Goal: Entertainment & Leisure: Browse casually

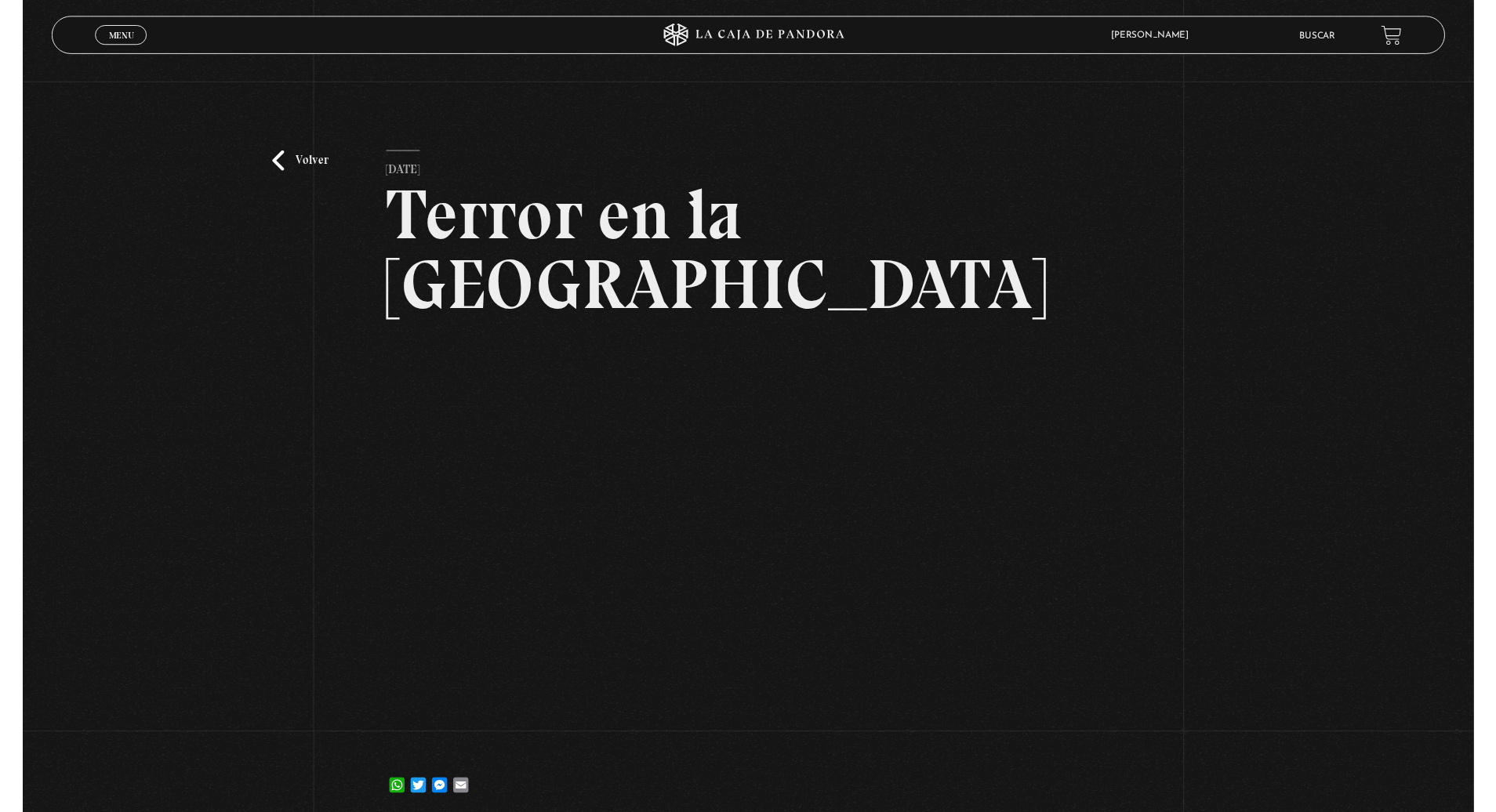
scroll to position [3, 0]
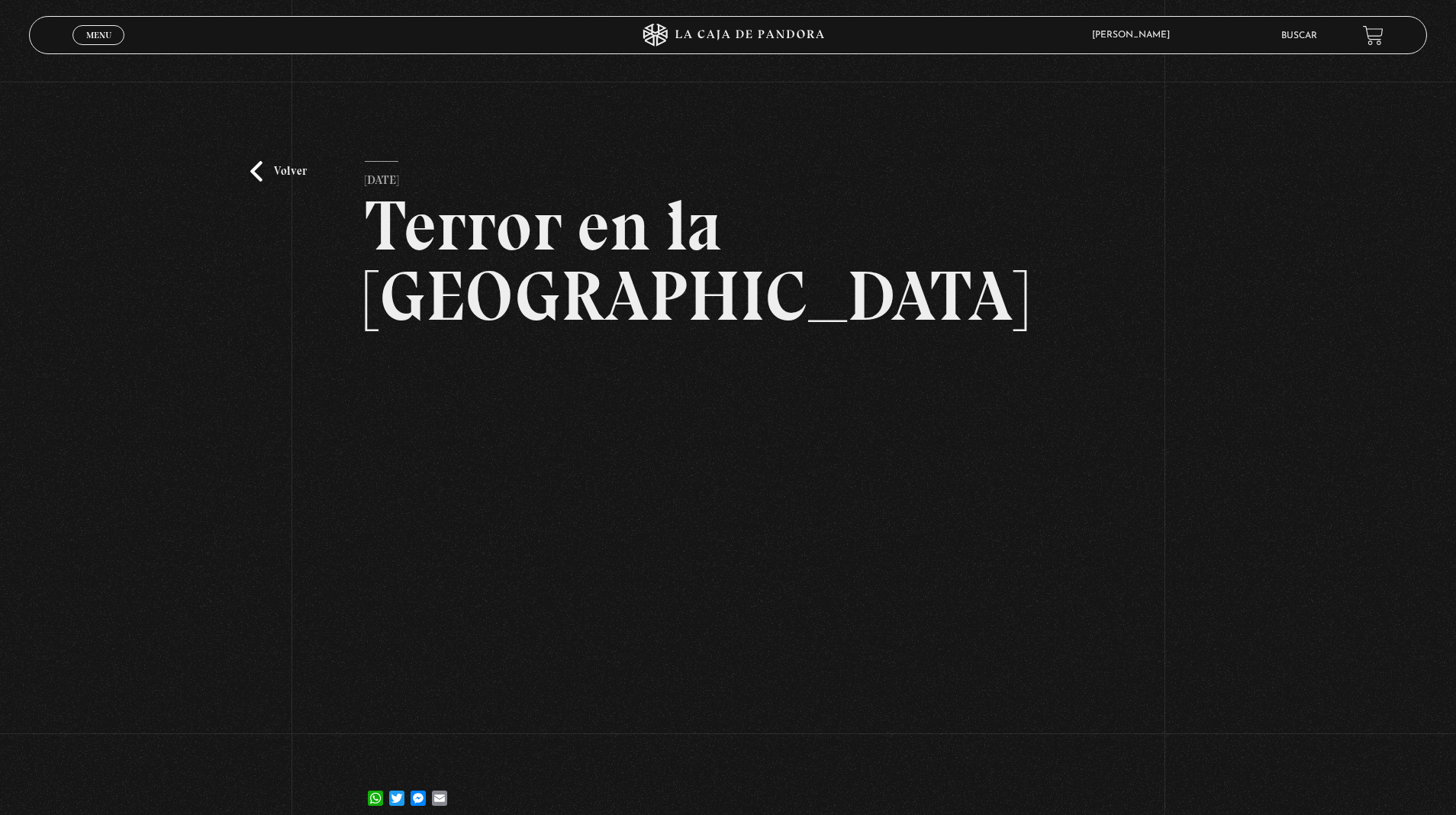
click at [106, 26] on link "Menu Cerrar" at bounding box center [99, 35] width 52 height 20
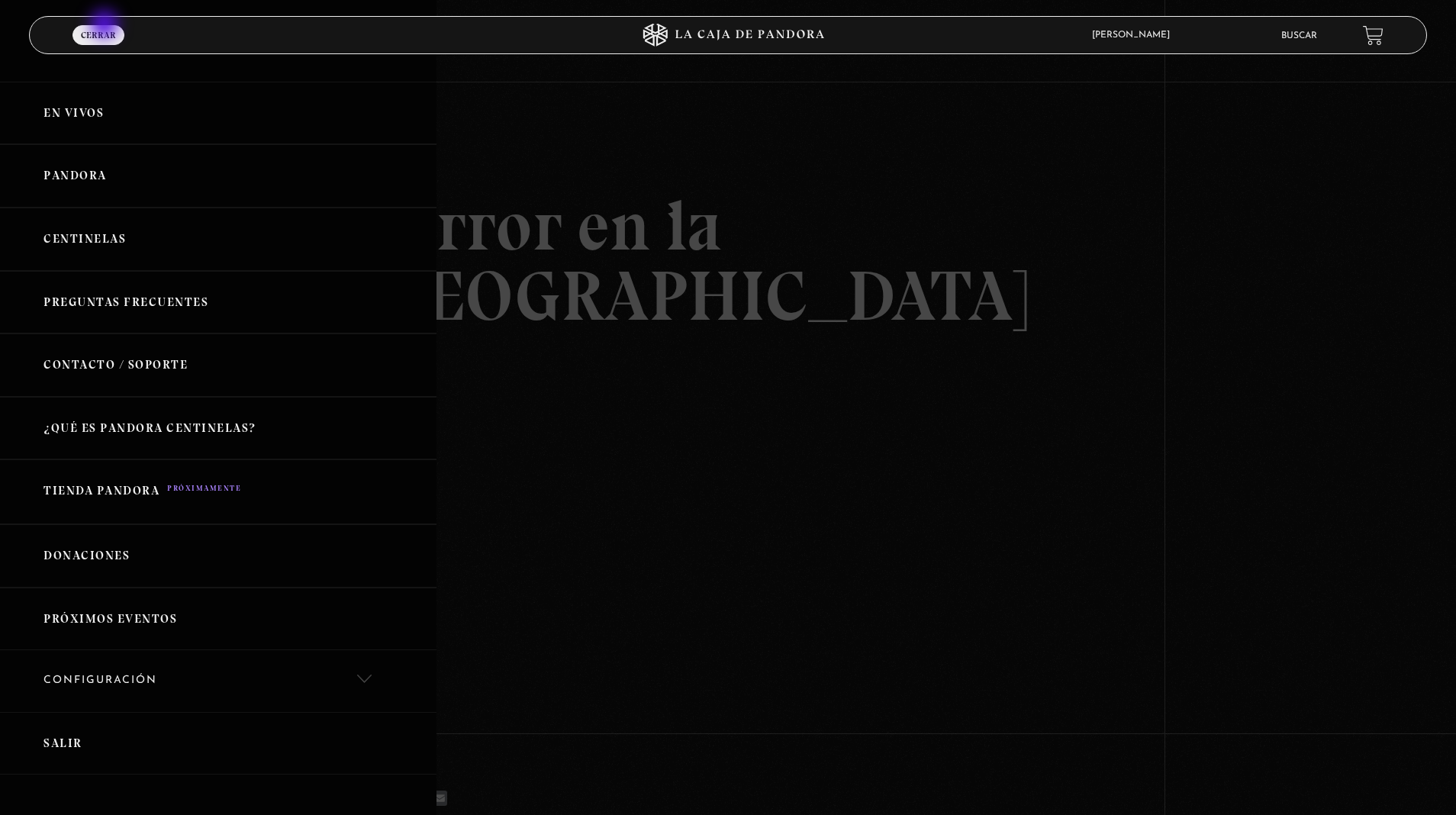
click at [106, 182] on link "Pandora" at bounding box center [218, 175] width 437 height 63
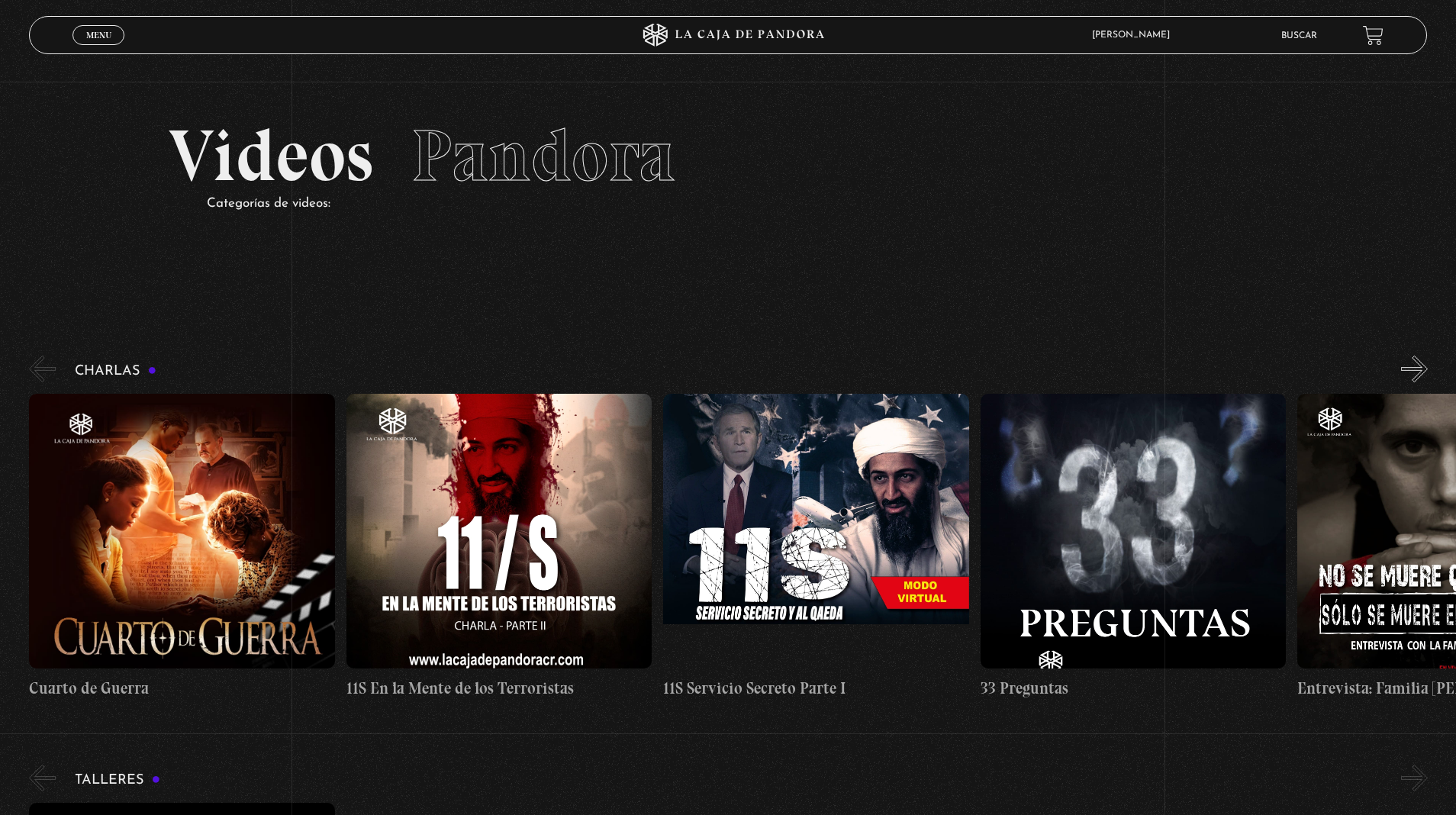
click at [1421, 367] on button "»" at bounding box center [1414, 368] width 27 height 27
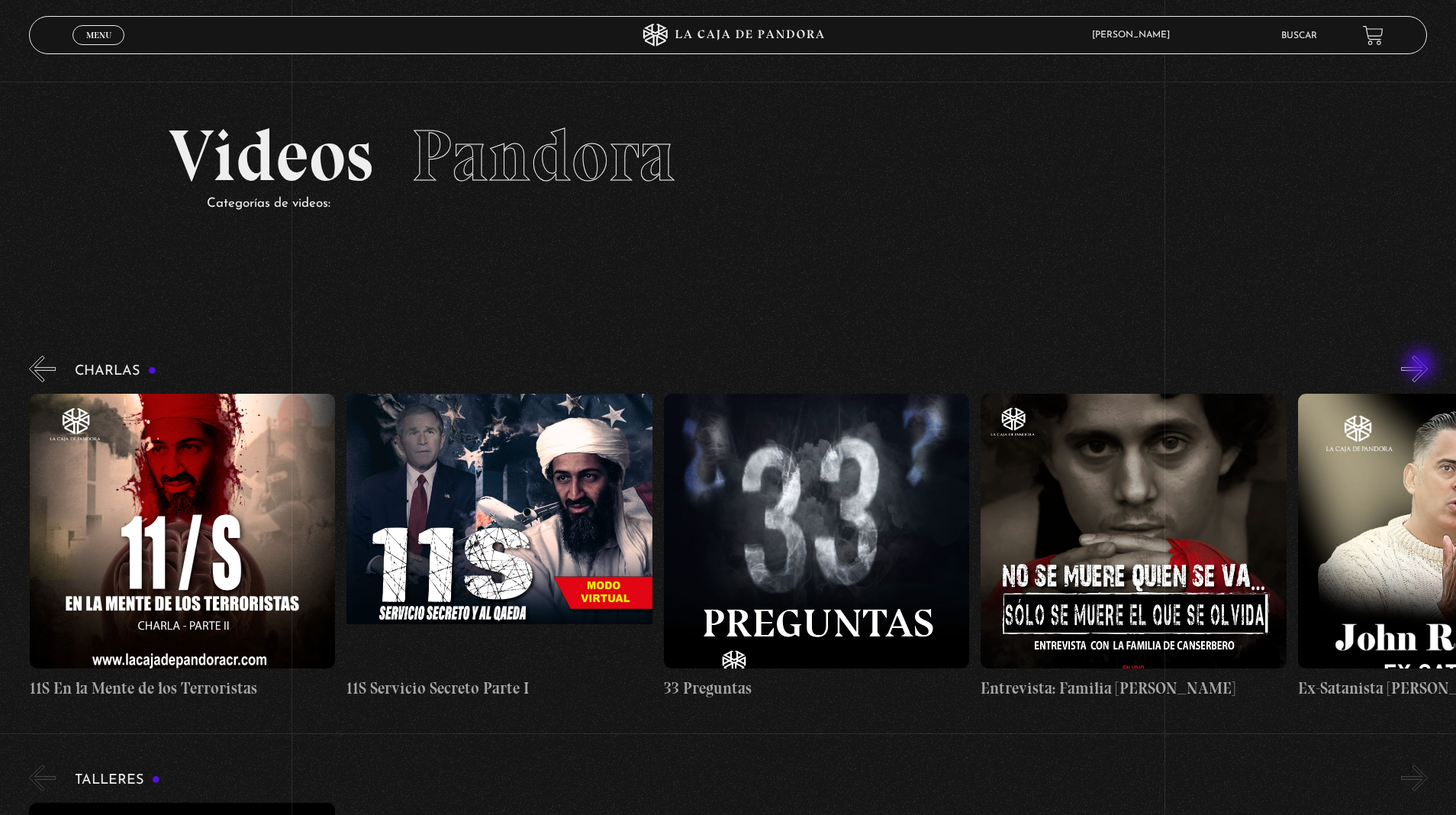
click at [1421, 367] on button "»" at bounding box center [1414, 368] width 27 height 27
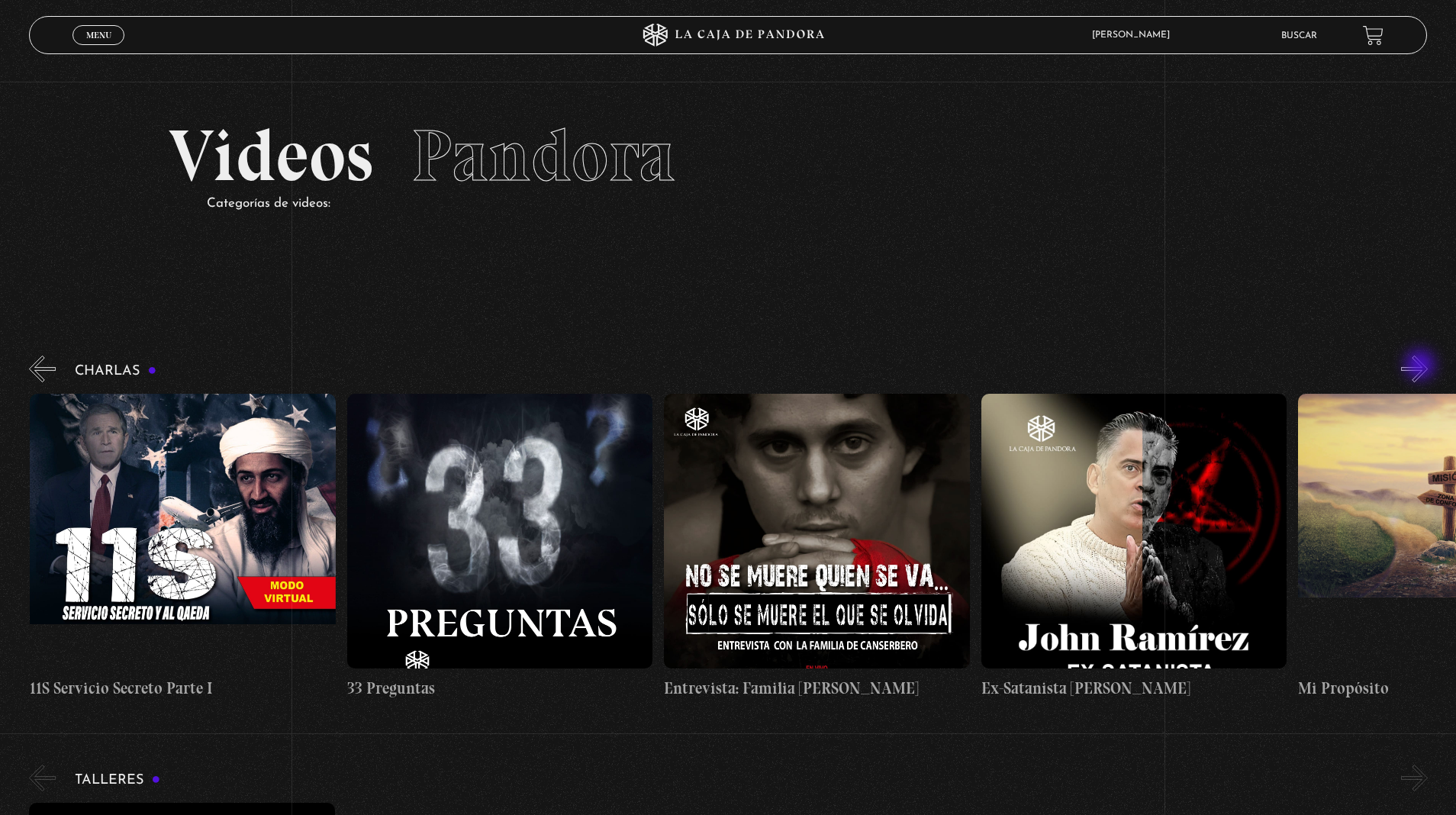
scroll to position [0, 634]
click at [1421, 367] on button "»" at bounding box center [1414, 368] width 27 height 27
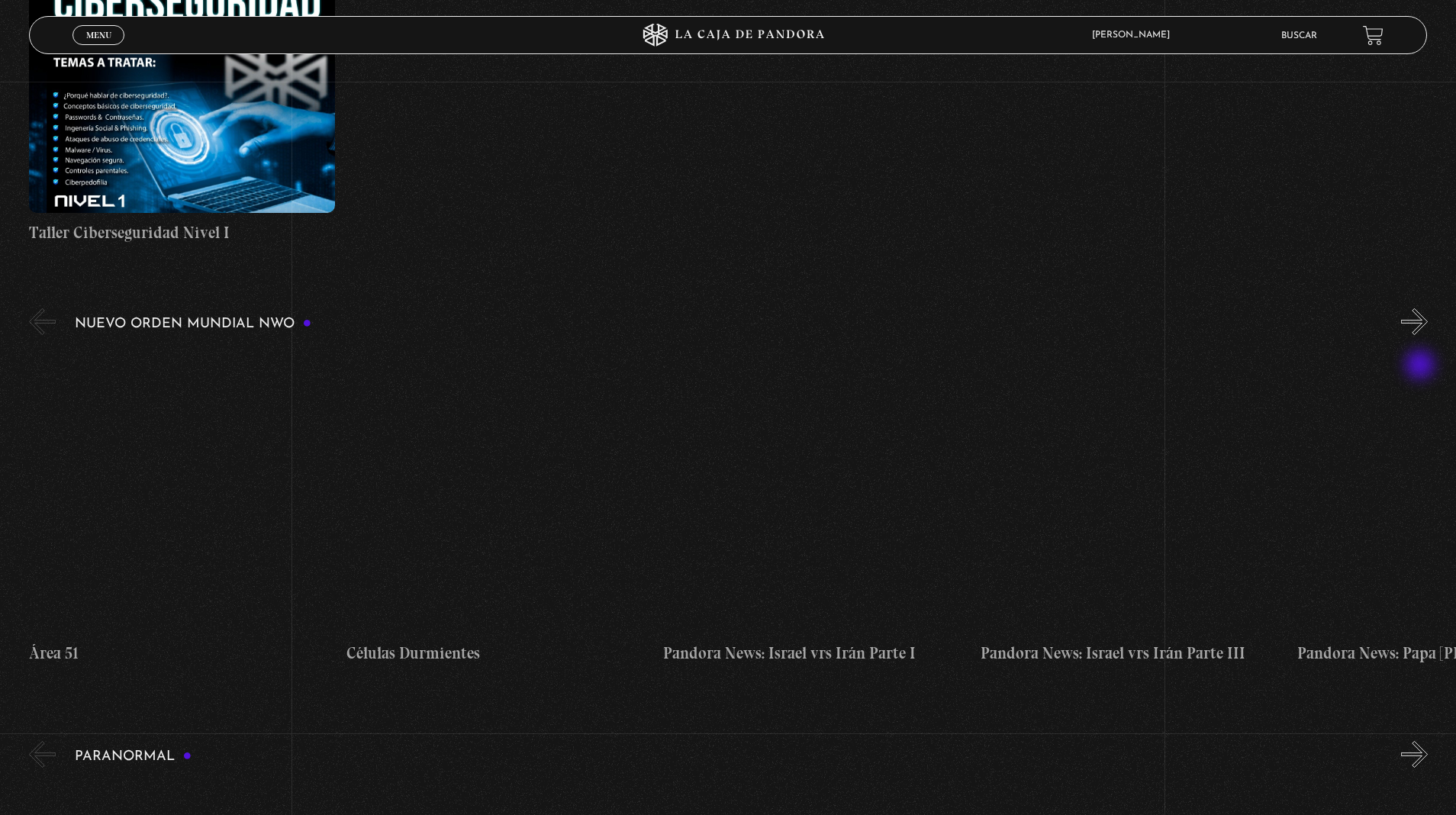
scroll to position [884, 0]
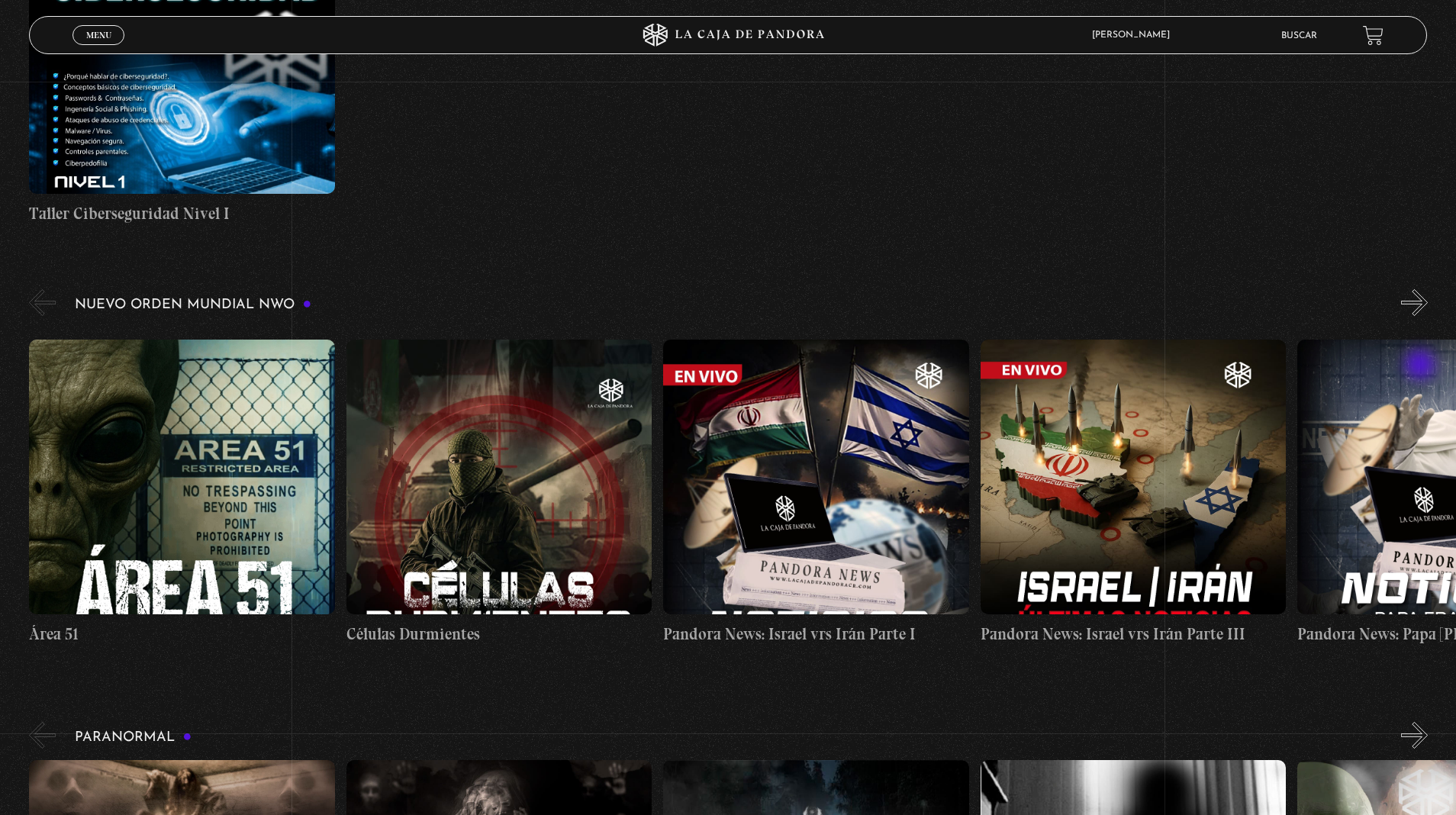
click at [1421, 303] on button "»" at bounding box center [1414, 303] width 27 height 27
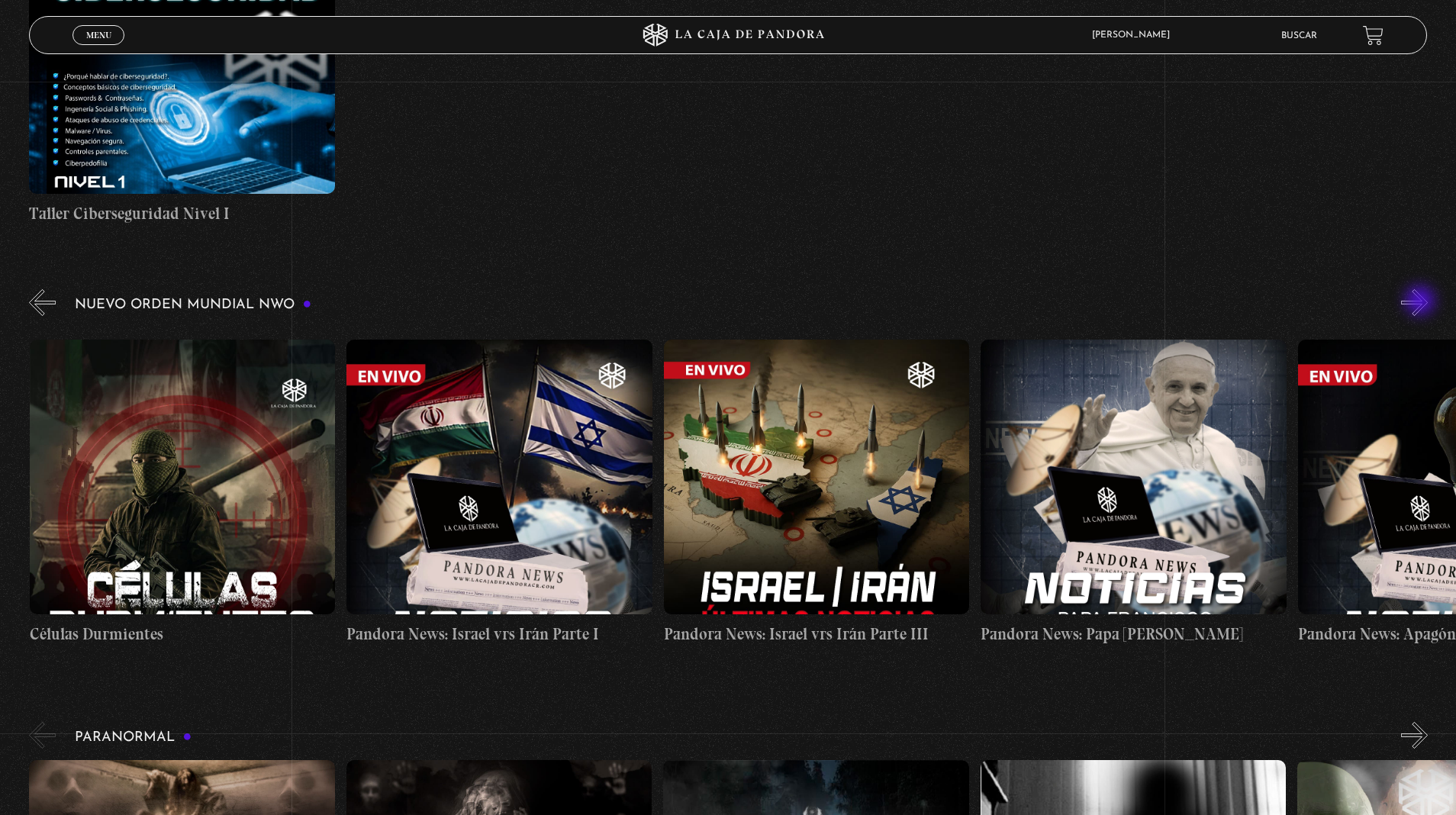
click at [1421, 303] on button "»" at bounding box center [1414, 303] width 27 height 27
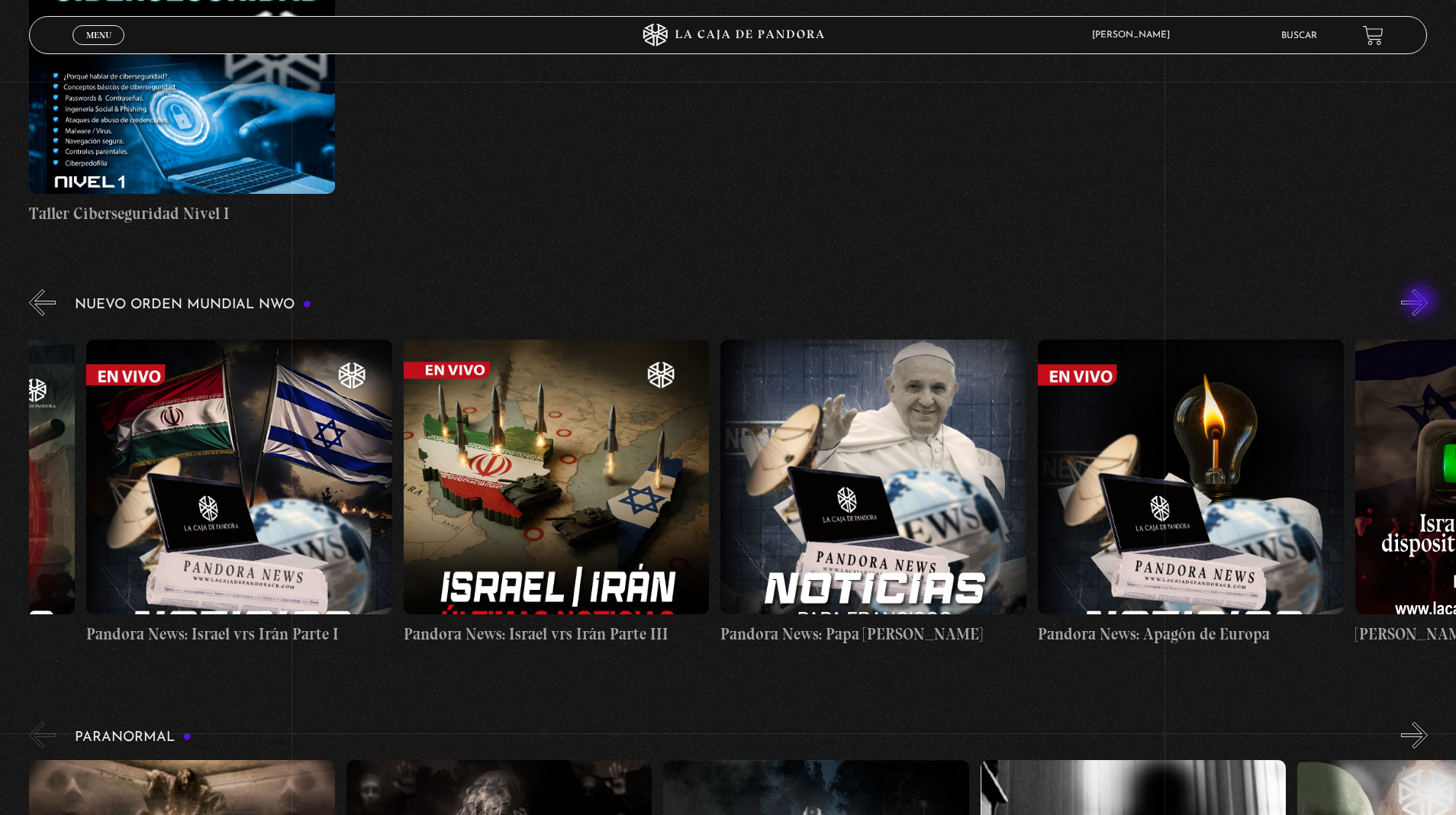
click at [1421, 303] on button "»" at bounding box center [1414, 303] width 27 height 27
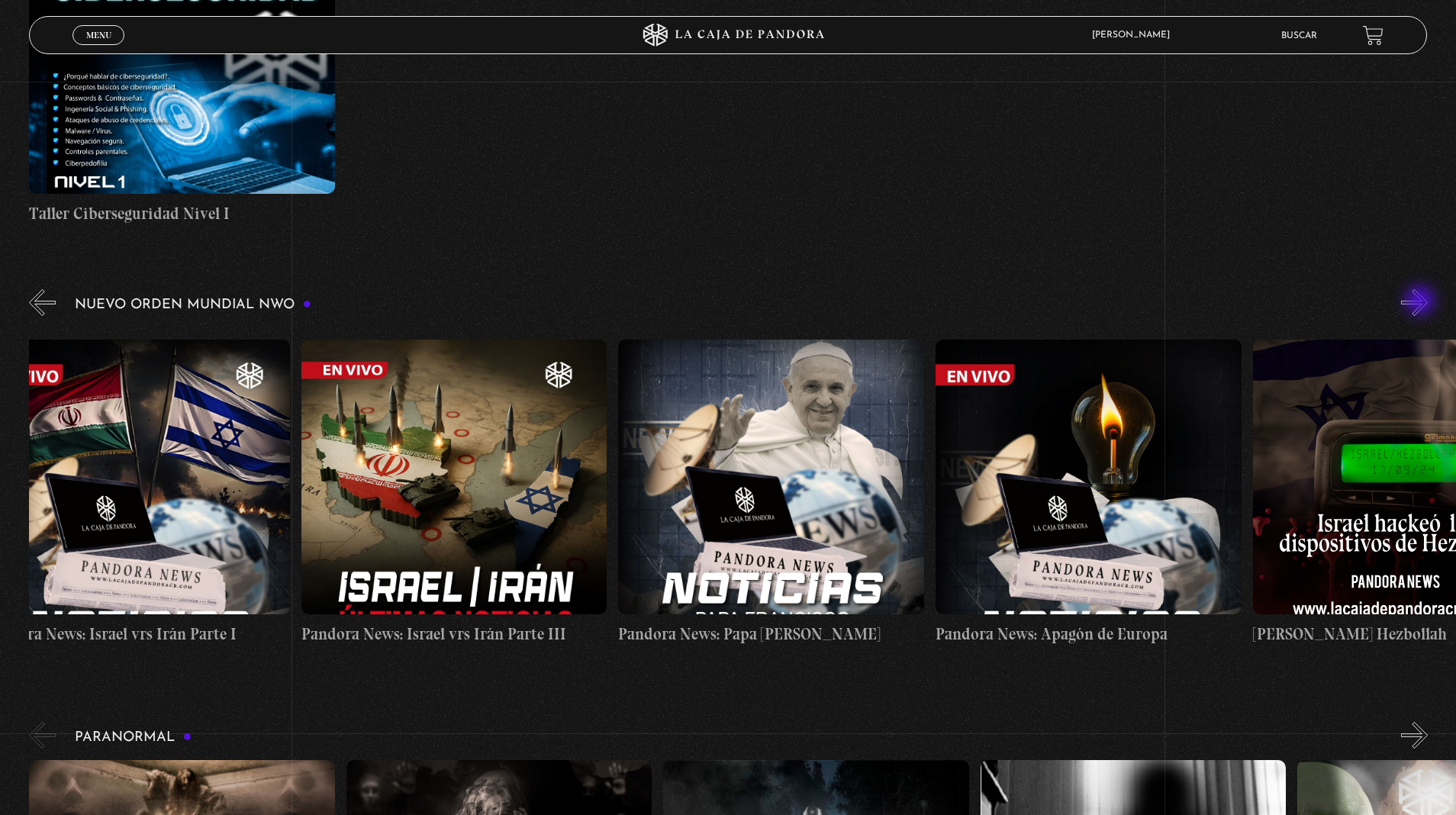
click at [1421, 303] on button "»" at bounding box center [1414, 303] width 27 height 27
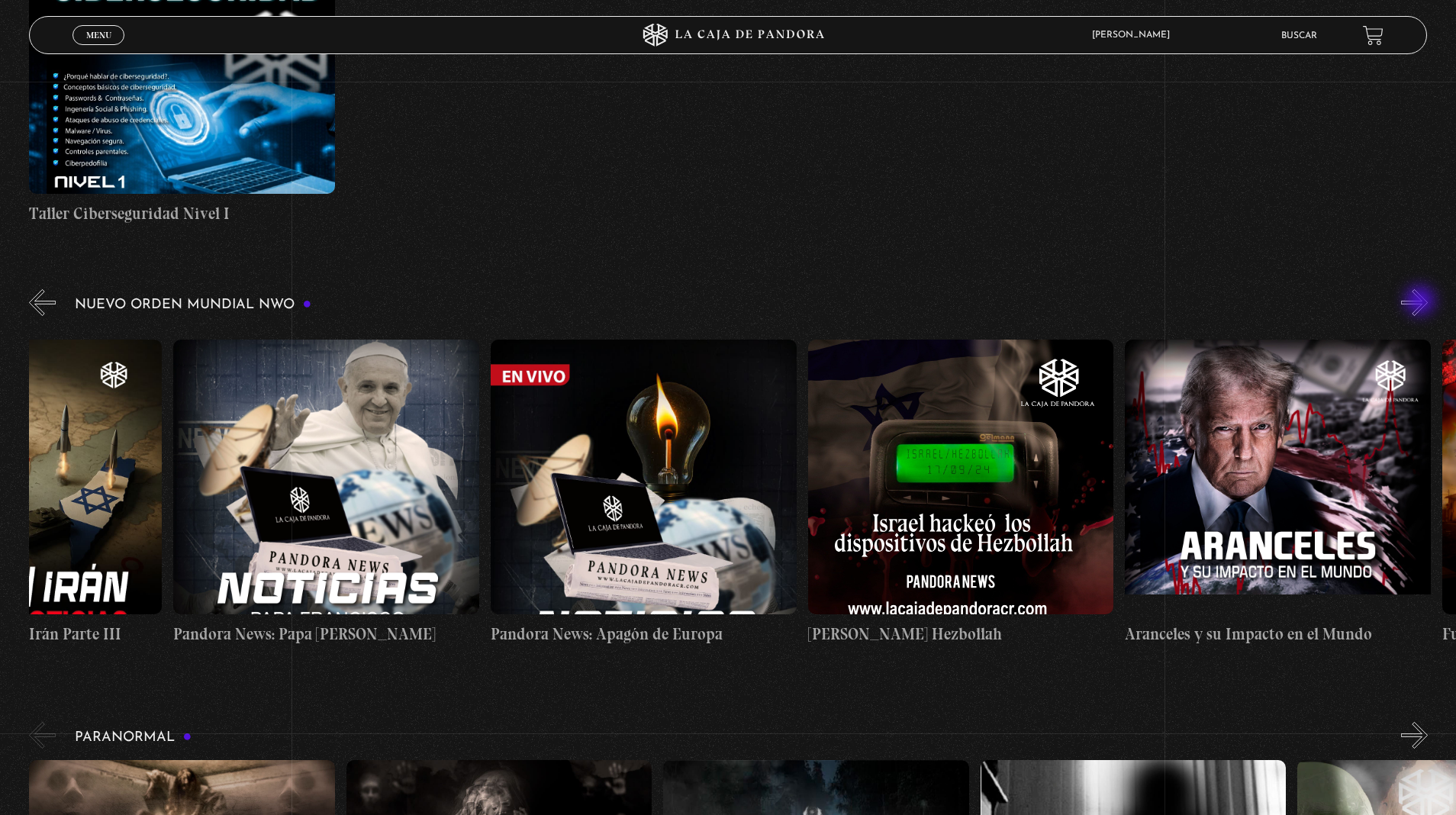
click at [1421, 303] on button "»" at bounding box center [1414, 303] width 27 height 27
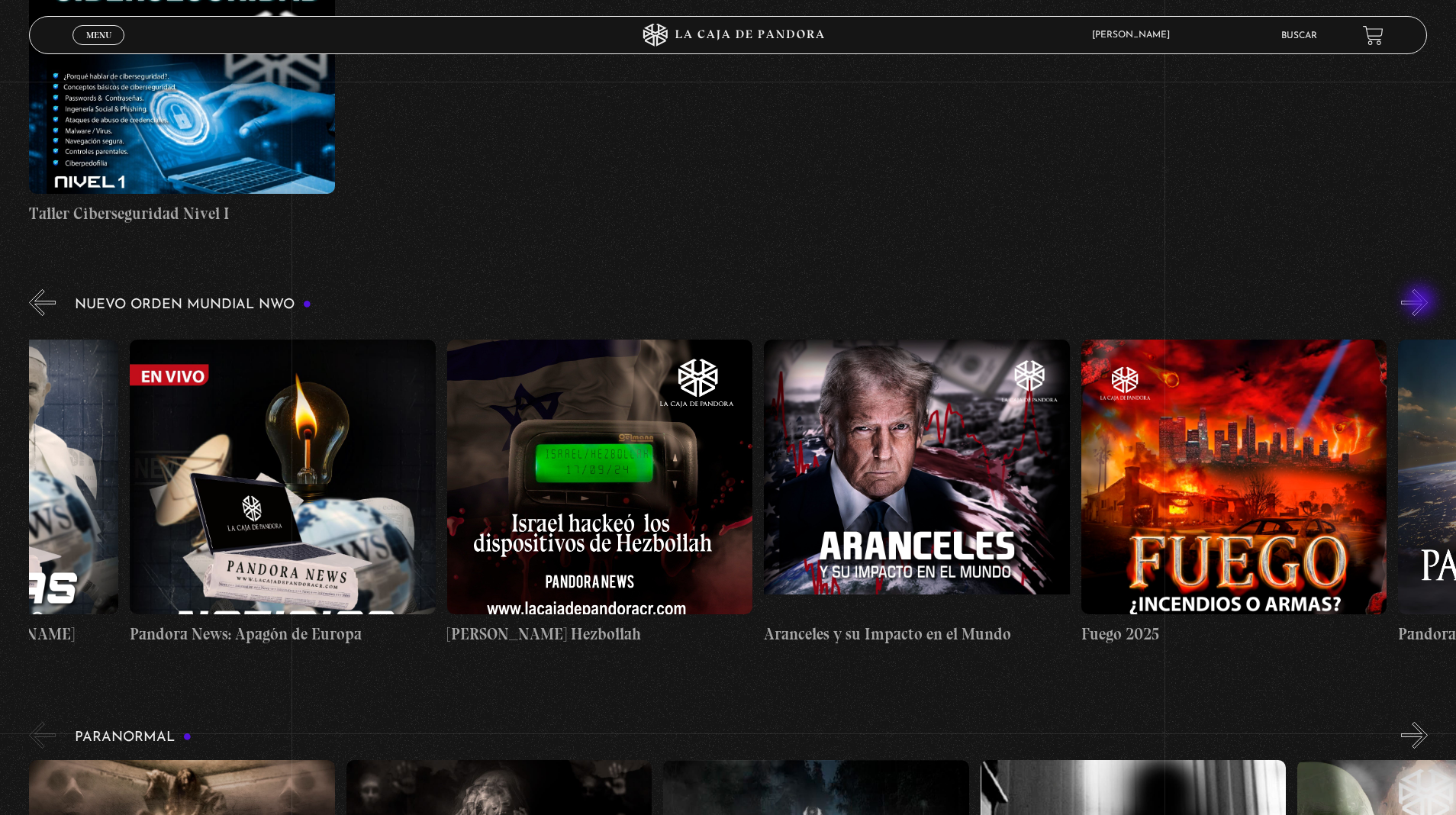
click at [1421, 303] on button "»" at bounding box center [1414, 303] width 27 height 27
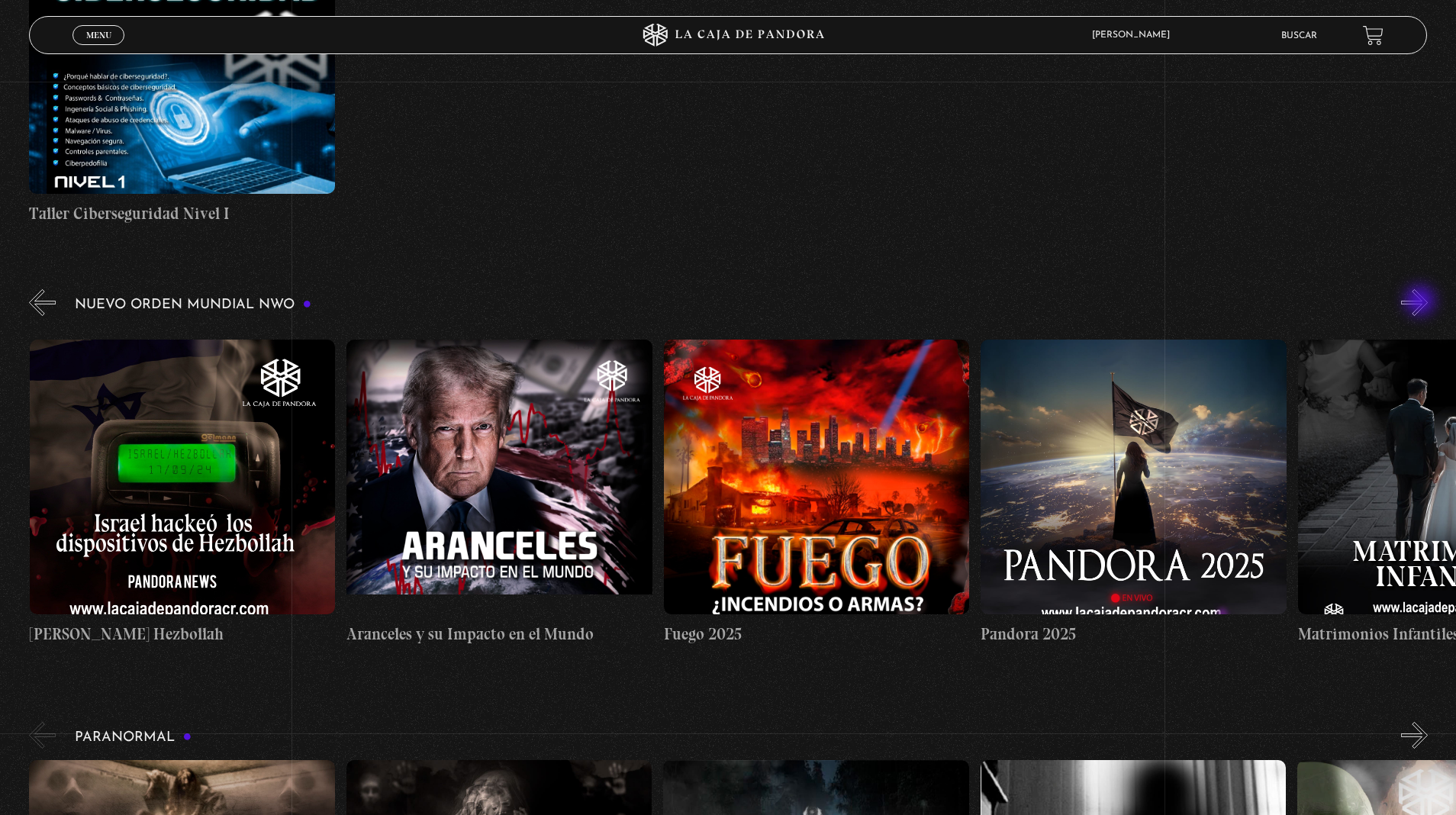
click at [1421, 303] on button "»" at bounding box center [1414, 303] width 27 height 27
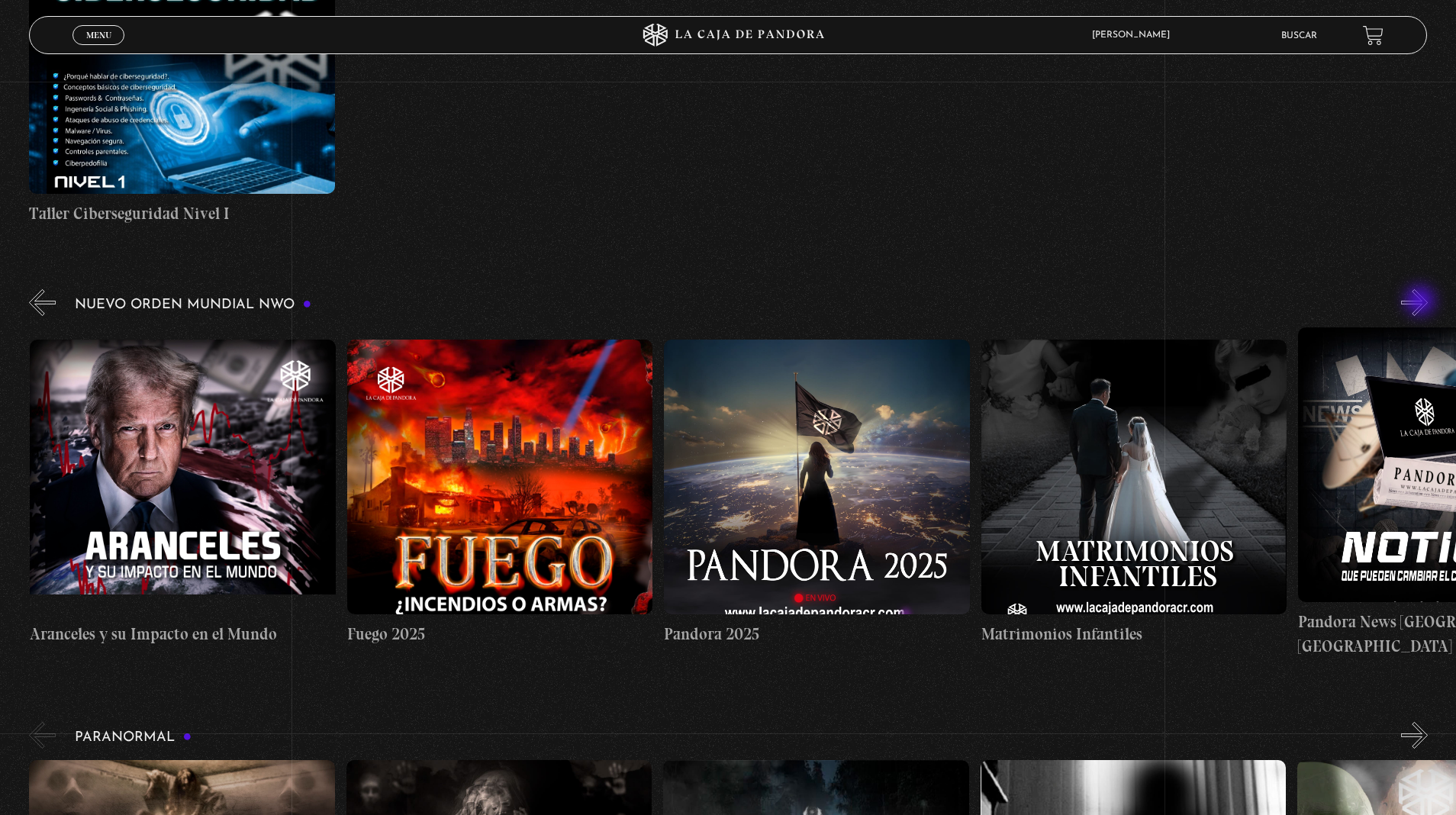
scroll to position [0, 2220]
